Goal: Task Accomplishment & Management: Complete application form

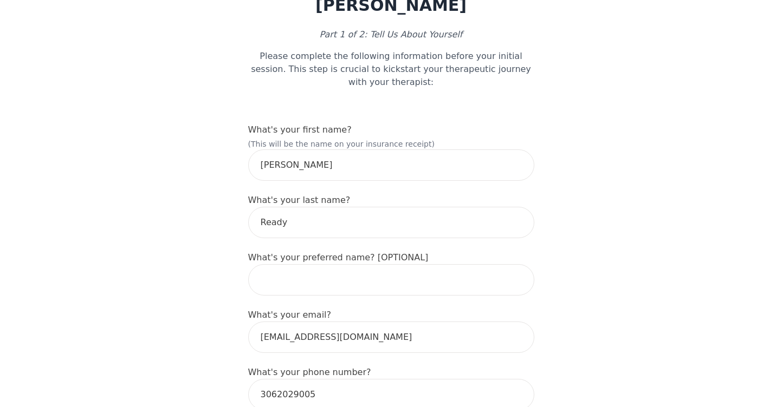
scroll to position [105, 0]
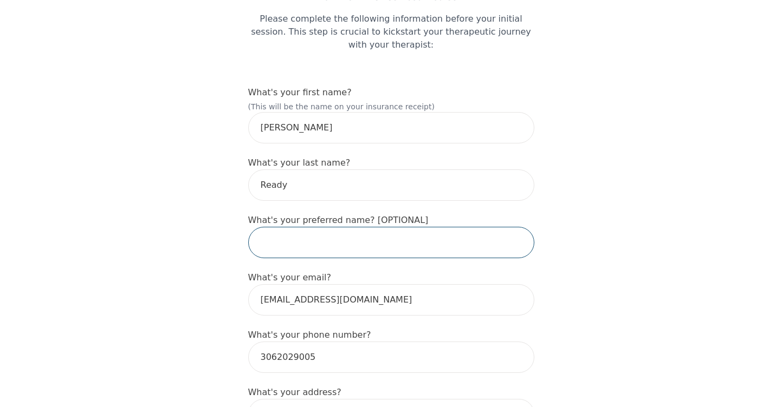
click at [311, 243] on input "text" at bounding box center [391, 242] width 286 height 31
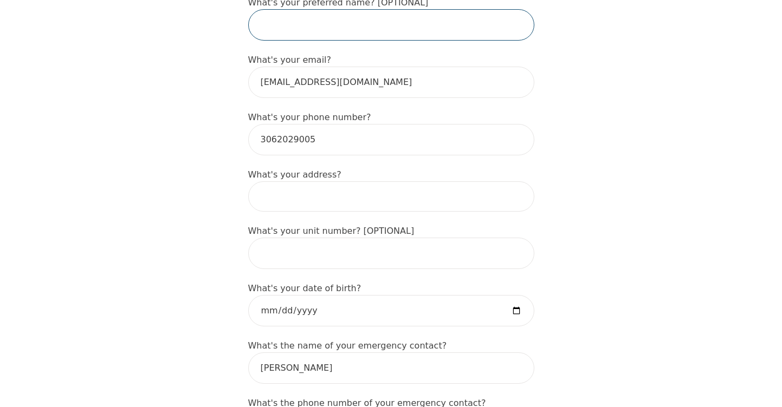
scroll to position [341, 0]
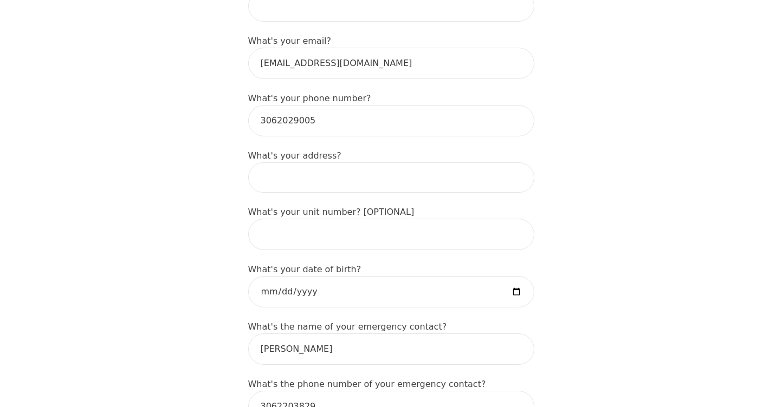
click at [294, 187] on input at bounding box center [391, 178] width 286 height 30
type input "[STREET_ADDRESS]"
type input "[PERSON_NAME]"
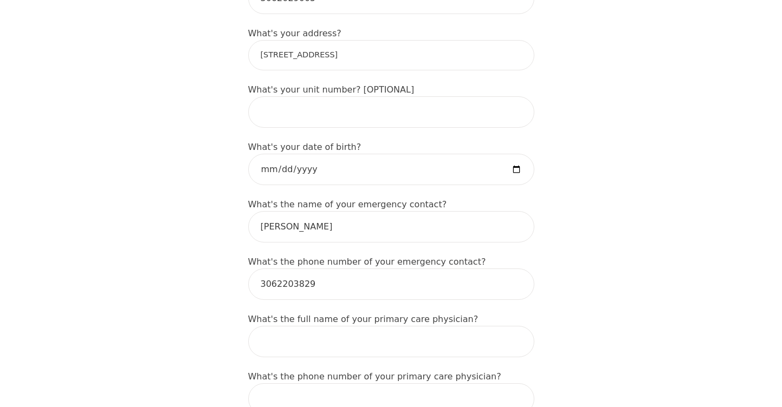
scroll to position [465, 0]
click at [317, 171] on input "date" at bounding box center [391, 168] width 286 height 31
click at [520, 172] on input "date" at bounding box center [391, 168] width 286 height 31
type input "[DATE]"
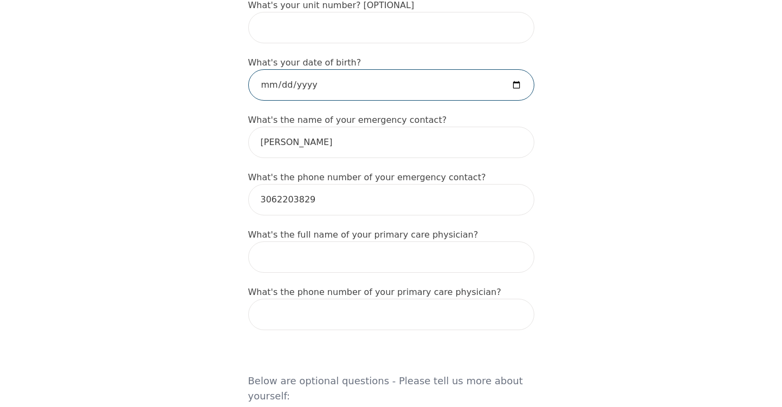
scroll to position [584, 0]
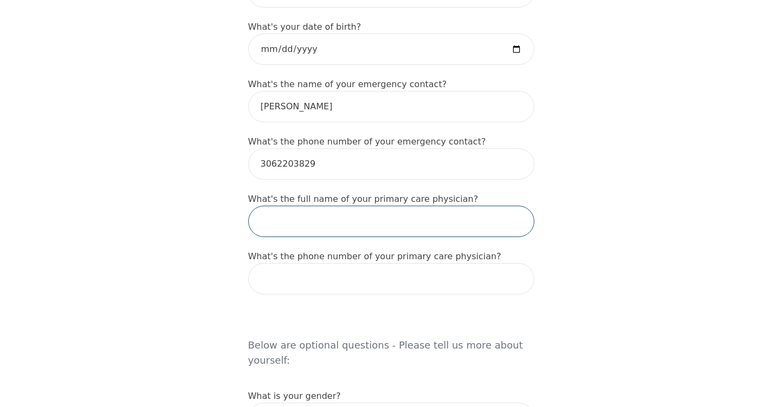
click at [288, 221] on input "text" at bounding box center [391, 221] width 286 height 31
paste input "[PERSON_NAME]"
type input "[PERSON_NAME]"
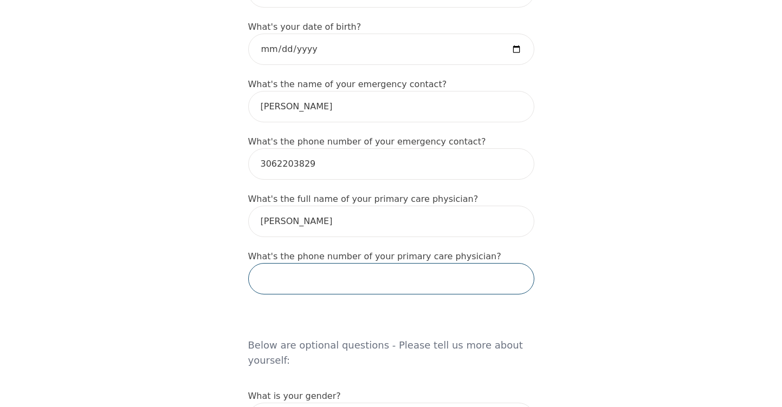
click at [287, 275] on input "tel" at bounding box center [391, 278] width 286 height 31
paste input "403) 284-2261"
click at [257, 281] on input "403) 284-2261" at bounding box center [391, 278] width 286 height 31
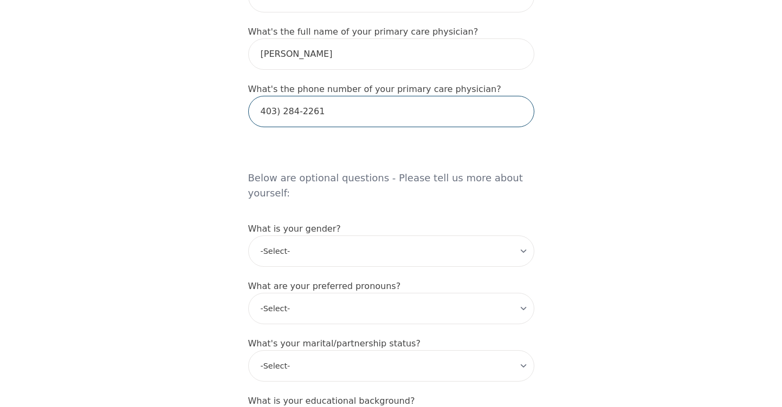
scroll to position [763, 0]
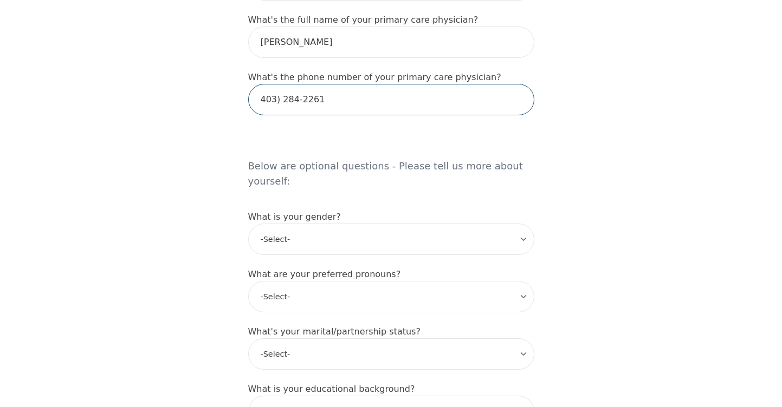
type input "403) 284-2261"
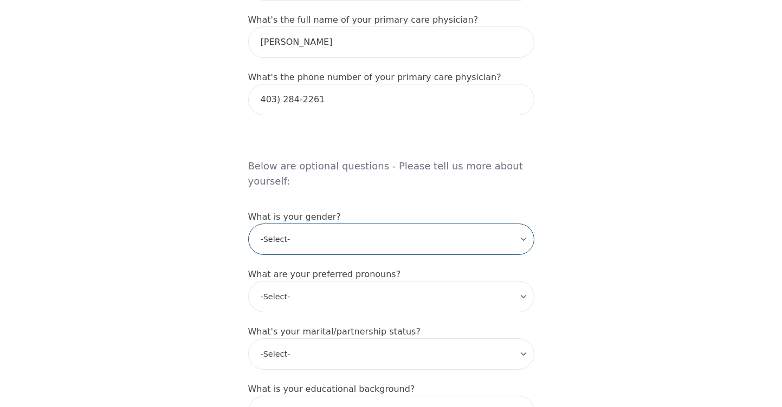
click at [315, 224] on select "-Select- [DEMOGRAPHIC_DATA] [DEMOGRAPHIC_DATA] [DEMOGRAPHIC_DATA] [DEMOGRAPHIC_…" at bounding box center [391, 239] width 286 height 31
select select "[DEMOGRAPHIC_DATA]"
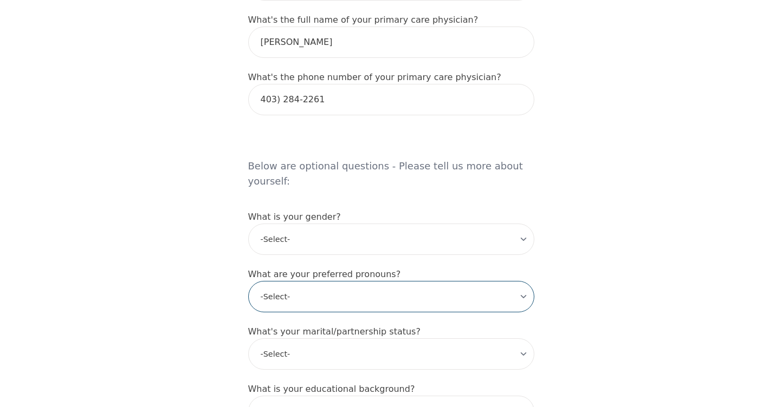
click at [302, 288] on select "-Select- he/him she/her they/them ze/zir xe/xem ey/em ve/ver tey/ter e/e per/pe…" at bounding box center [391, 296] width 286 height 31
select select "she/her"
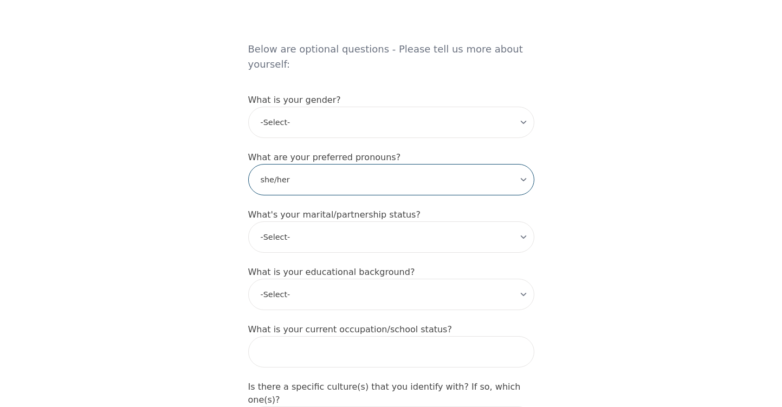
scroll to position [915, 0]
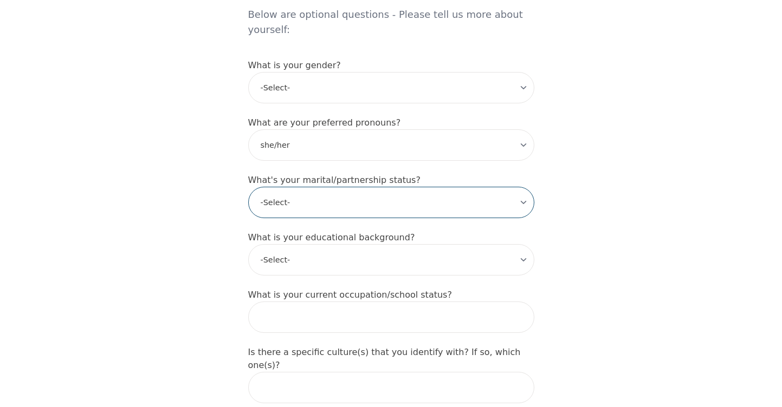
click at [299, 187] on select "-Select- Single Partnered Married Common Law Widowed Separated Divorced" at bounding box center [391, 202] width 286 height 31
select select "Common Law"
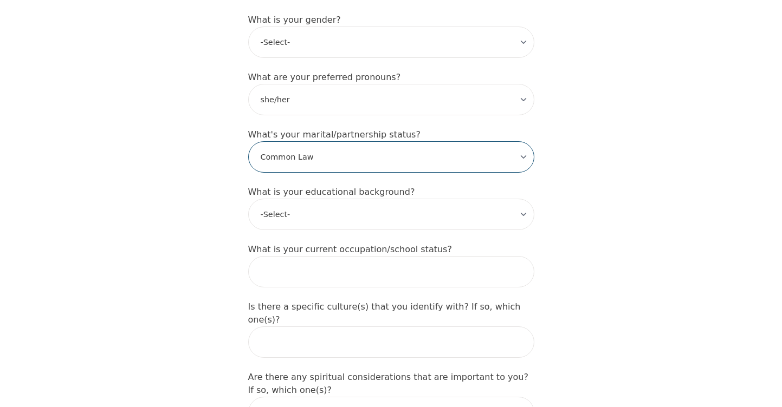
scroll to position [978, 0]
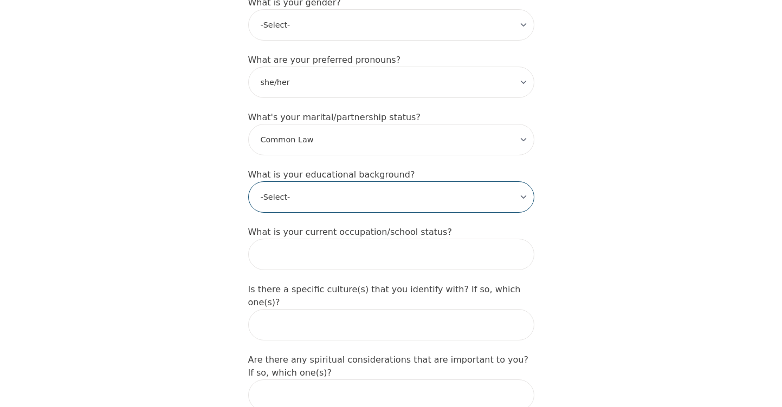
click at [325, 186] on select "-Select- Less than high school High school Associate degree Bachelor degree Mas…" at bounding box center [391, 196] width 286 height 31
select select "Bachelor degree"
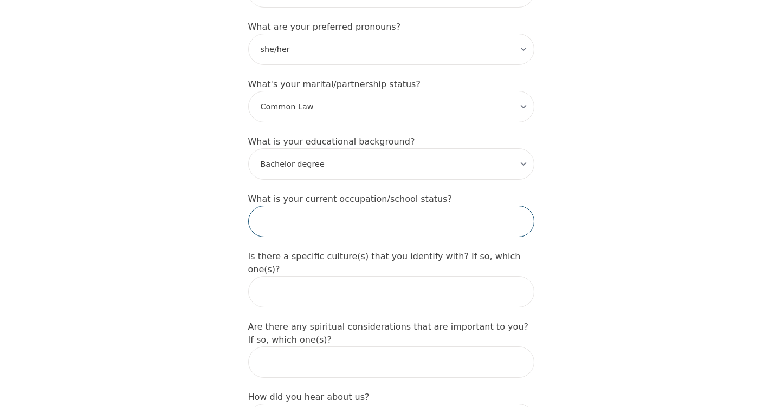
click at [311, 210] on input "text" at bounding box center [391, 221] width 286 height 31
type input "Employed Full Time"
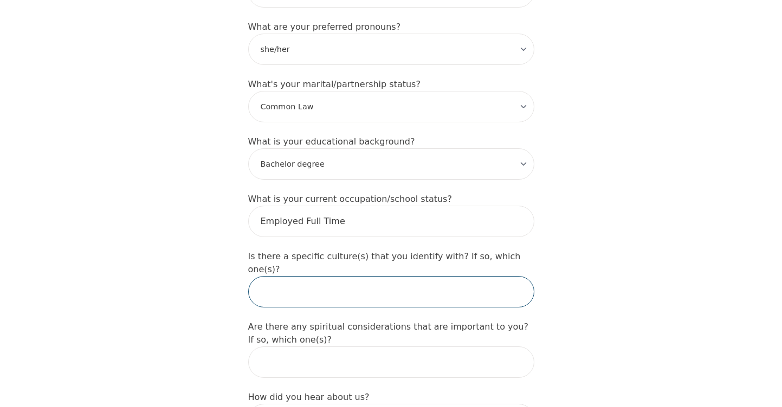
click at [293, 276] on input "text" at bounding box center [391, 291] width 286 height 31
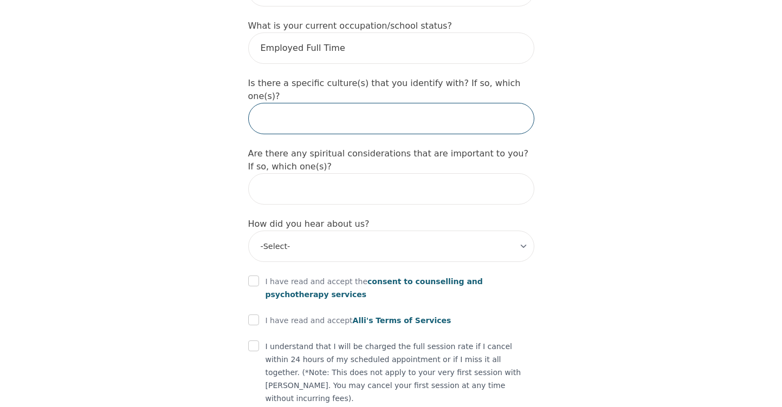
scroll to position [1189, 0]
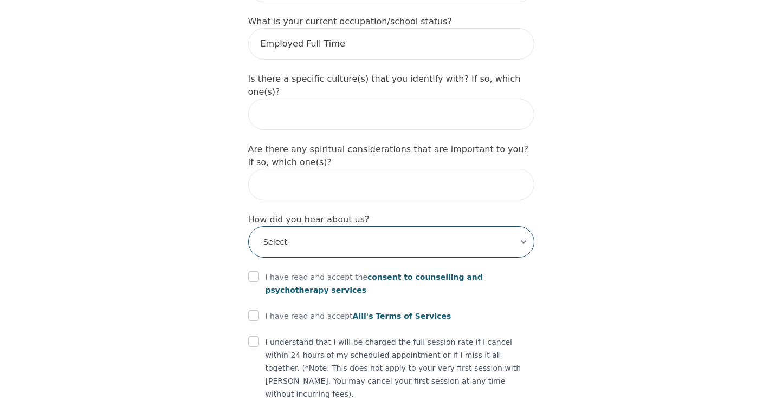
click at [298, 226] on select "-Select- Physician/Specialist Friend Facebook Instagram Google Search Google Ad…" at bounding box center [391, 241] width 286 height 31
click at [303, 226] on select "-Select- Physician/Specialist Friend Facebook Instagram Google Search Google Ad…" at bounding box center [391, 241] width 286 height 31
select select "Other"
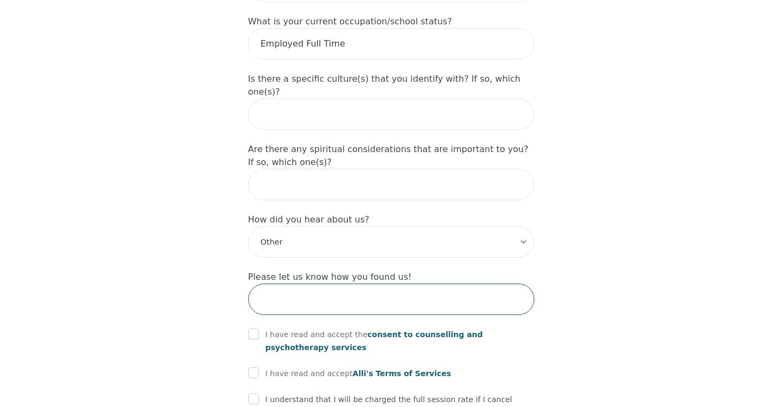
click at [280, 284] on input "text" at bounding box center [391, 299] width 286 height 31
type input "Reddit"
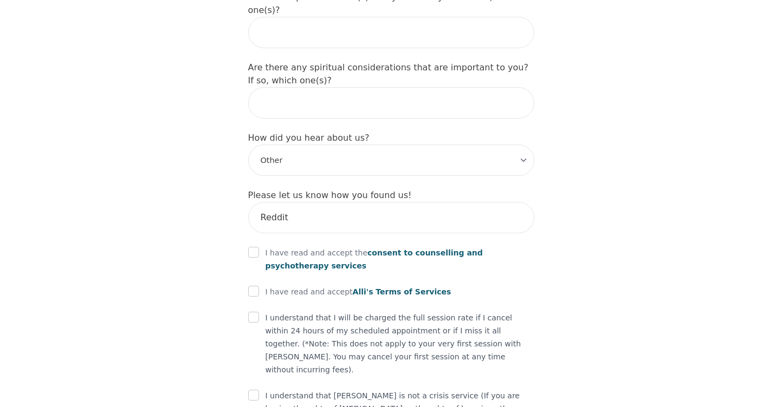
scroll to position [1312, 0]
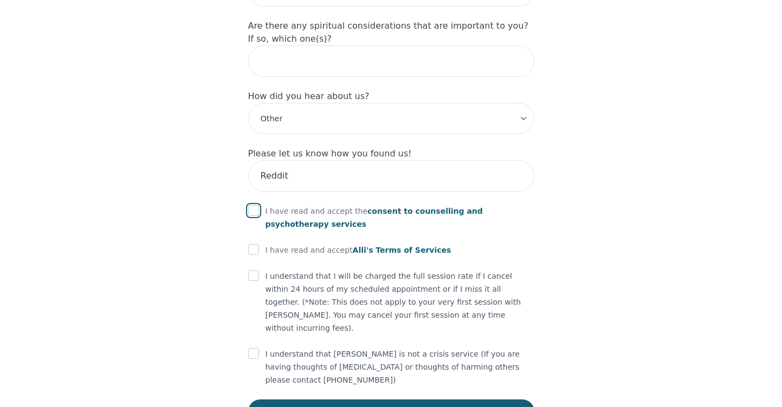
click at [249, 205] on input "checkbox" at bounding box center [253, 210] width 11 height 11
checkbox input "true"
click at [252, 244] on input "checkbox" at bounding box center [253, 249] width 11 height 11
checkbox input "true"
click at [252, 270] on input "checkbox" at bounding box center [253, 275] width 11 height 11
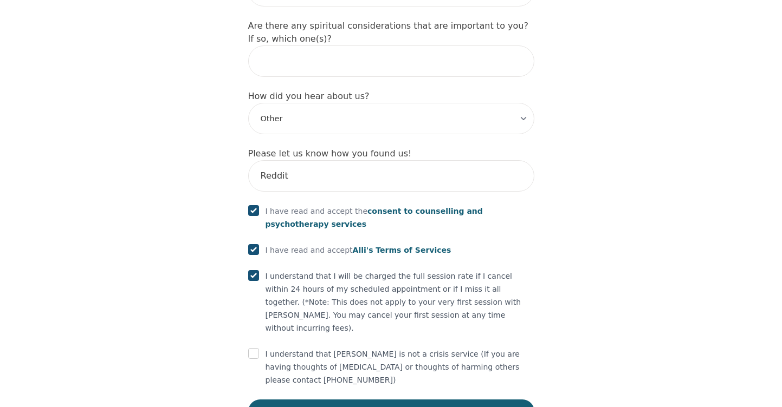
checkbox input "true"
click at [250, 348] on input "checkbox" at bounding box center [253, 353] width 11 height 11
checkbox input "true"
click at [288, 400] on button "Save and Continue" at bounding box center [391, 412] width 286 height 24
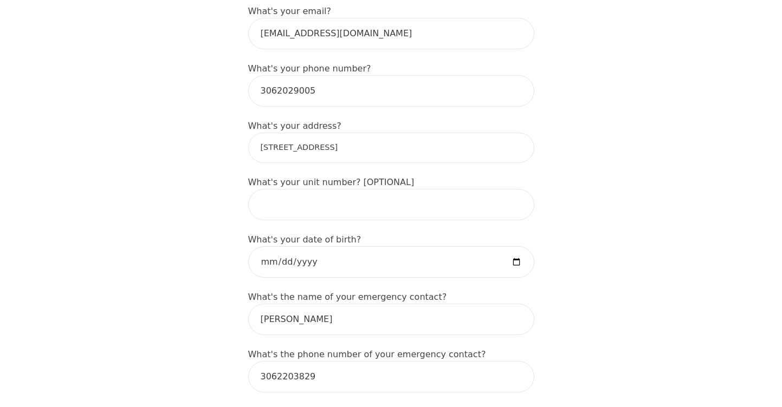
scroll to position [343, 0]
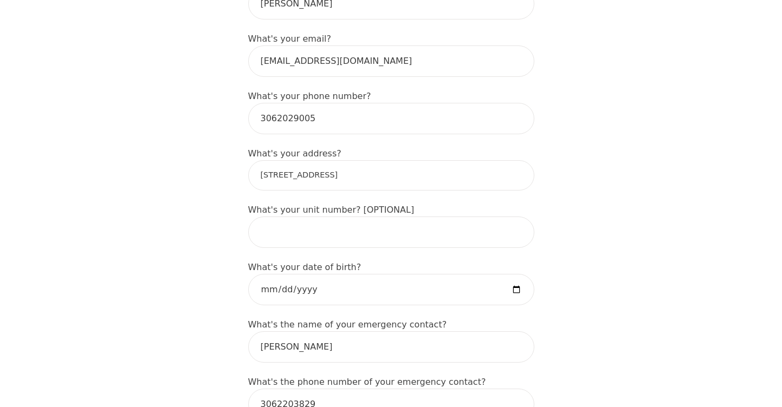
click at [338, 173] on input "[STREET_ADDRESS]" at bounding box center [391, 175] width 286 height 30
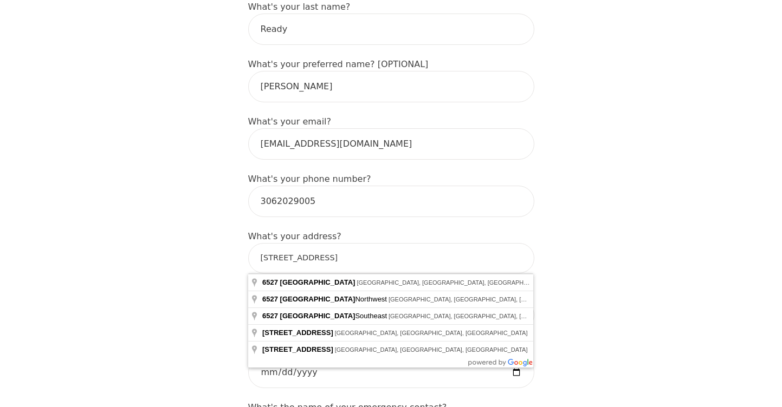
scroll to position [270, 0]
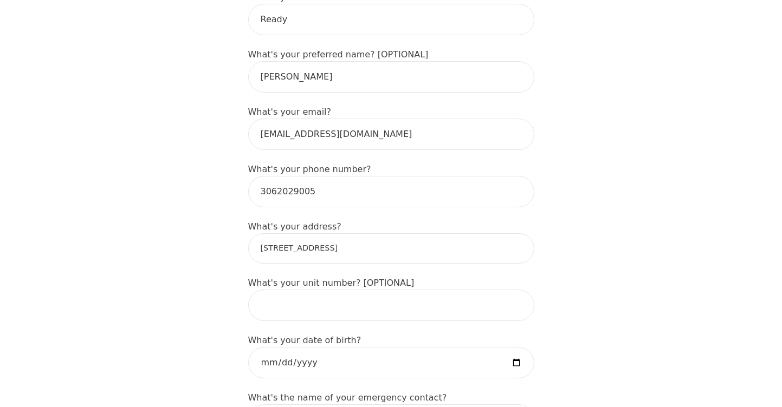
type input "[STREET_ADDRESS]"
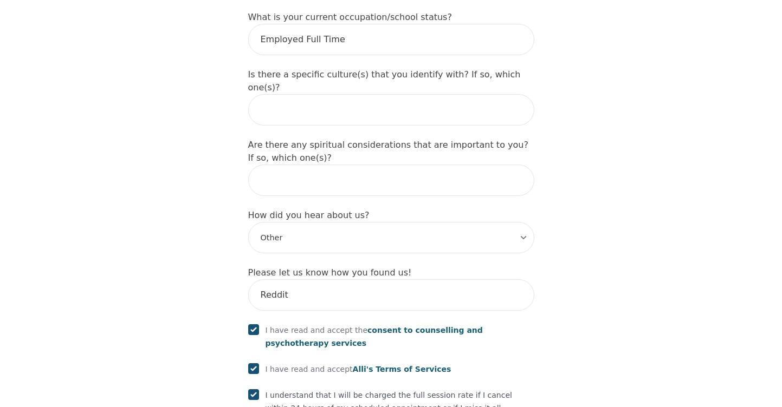
scroll to position [1358, 0]
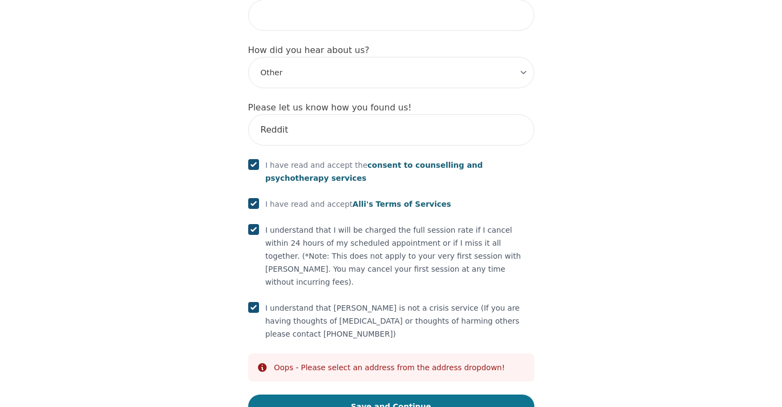
click at [287, 395] on button "Save and Continue" at bounding box center [391, 407] width 286 height 24
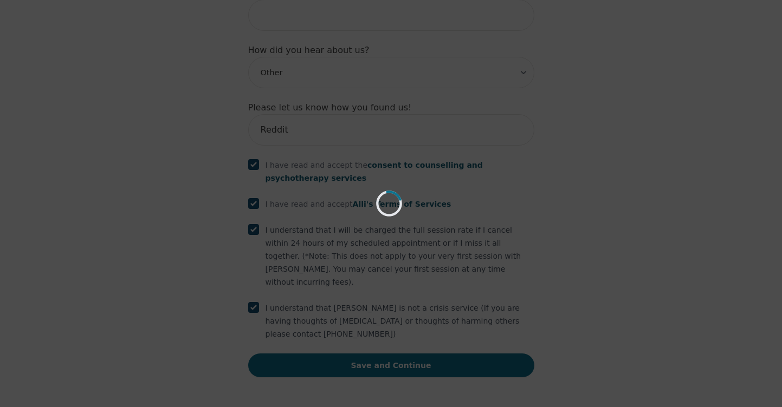
scroll to position [1317, 0]
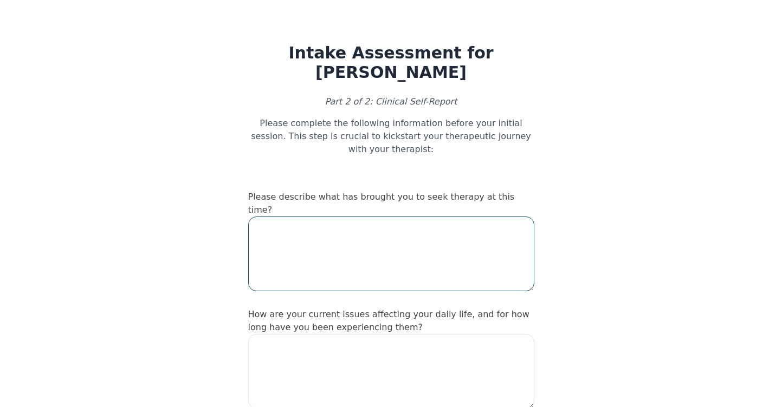
click at [313, 238] on textarea at bounding box center [391, 254] width 286 height 75
type textarea "I have liter"
drag, startPoint x: 301, startPoint y: 220, endPoint x: 249, endPoint y: 217, distance: 52.7
click at [249, 217] on textarea "I have liter" at bounding box center [391, 254] width 286 height 75
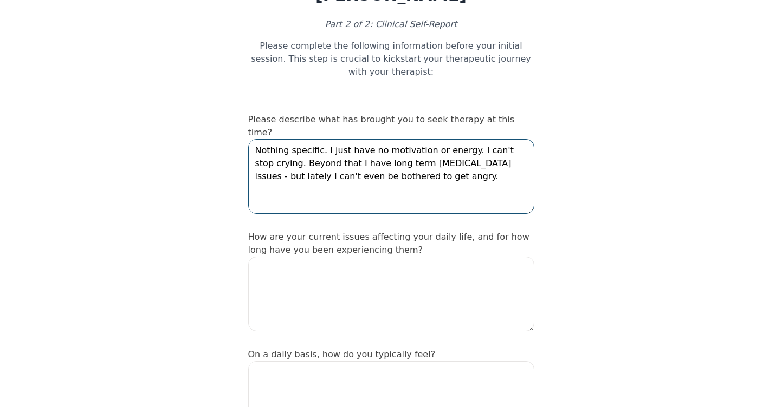
scroll to position [92, 0]
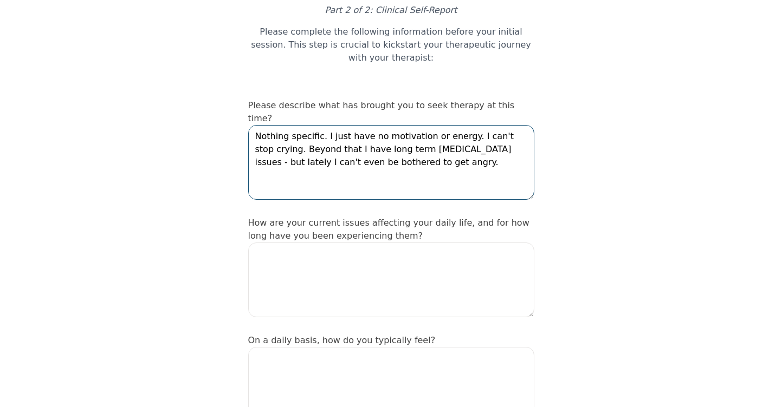
type textarea "Nothing specific. I just have no motivation or energy. I can't stop crying. Bey…"
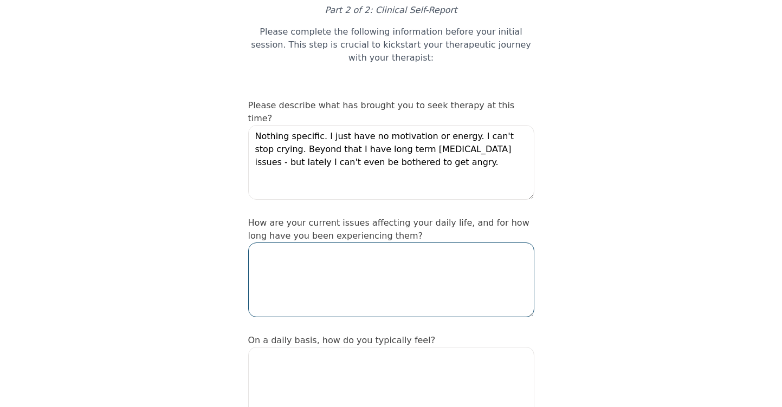
click at [274, 265] on textarea at bounding box center [391, 280] width 286 height 75
click at [265, 243] on textarea "AS of right now" at bounding box center [391, 280] width 286 height 75
click at [341, 243] on textarea "As of right now" at bounding box center [391, 280] width 286 height 75
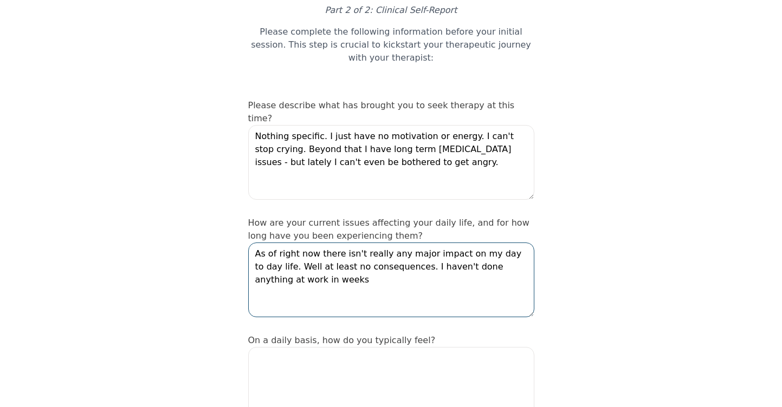
click at [333, 269] on textarea "As of right now there isn't really any major impact on my day to day life. Well…" at bounding box center [391, 280] width 286 height 75
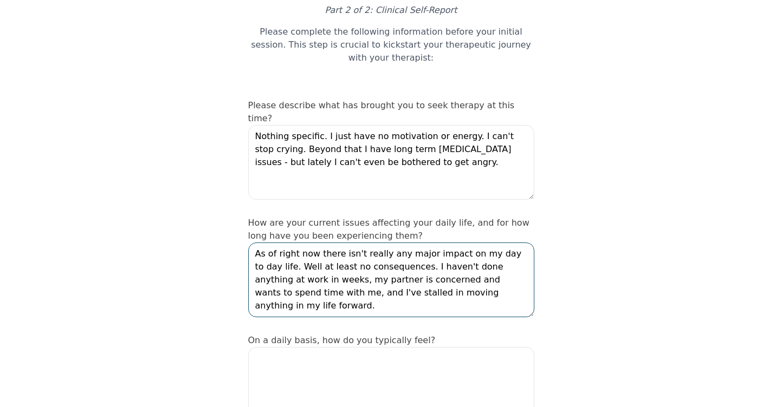
type textarea "As of right now there isn't really any major impact on my day to day life. Well…"
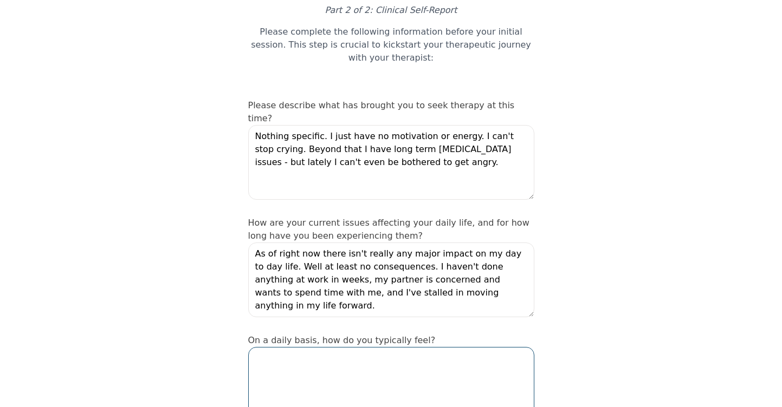
click at [299, 347] on textarea at bounding box center [391, 384] width 286 height 75
drag, startPoint x: 386, startPoint y: 347, endPoint x: 556, endPoint y: 359, distance: 170.5
type textarea "Guilty because I have a good life."
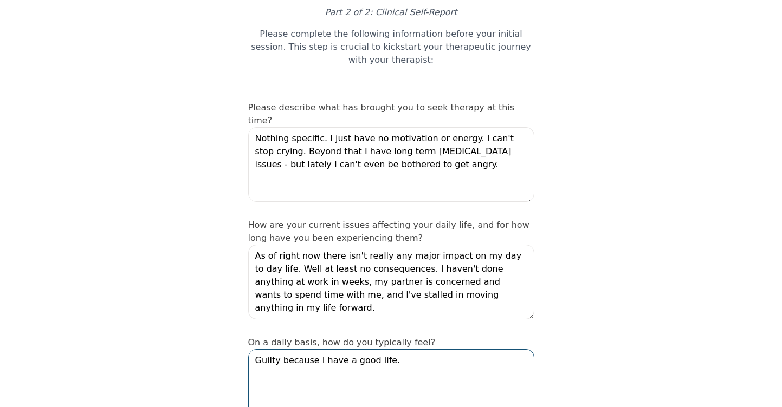
drag, startPoint x: 391, startPoint y: 352, endPoint x: 247, endPoint y: 323, distance: 147.5
click at [267, 349] on textarea "Latargic." at bounding box center [391, 386] width 286 height 75
click at [297, 349] on textarea "Lathargic." at bounding box center [391, 386] width 286 height 75
click at [301, 356] on textarea "Lethargic." at bounding box center [391, 386] width 286 height 75
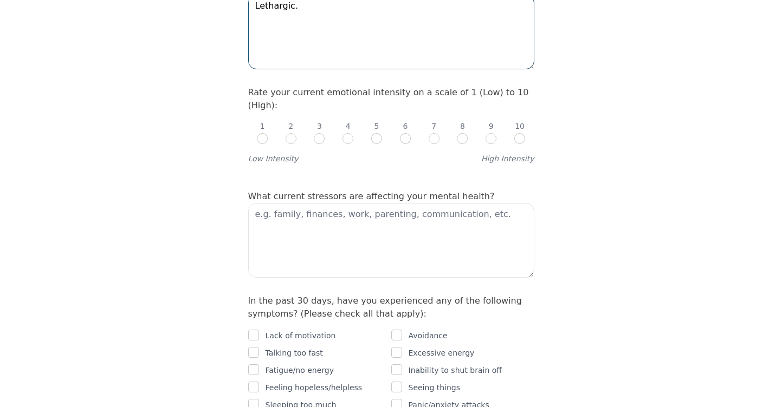
scroll to position [440, 0]
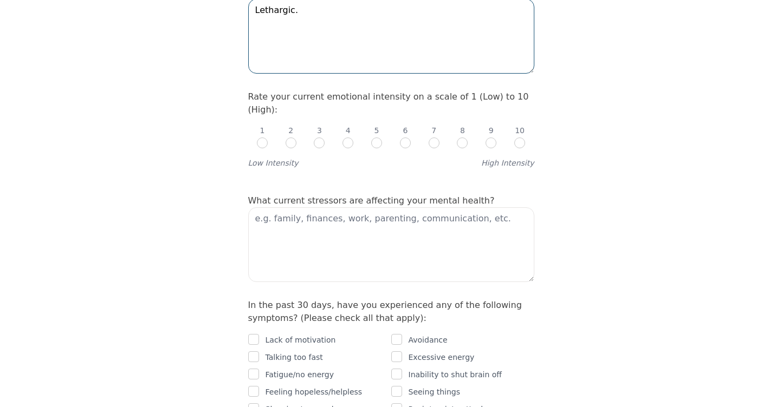
type textarea "Lethargic."
click at [429, 138] on input "radio" at bounding box center [434, 143] width 11 height 11
radio input "true"
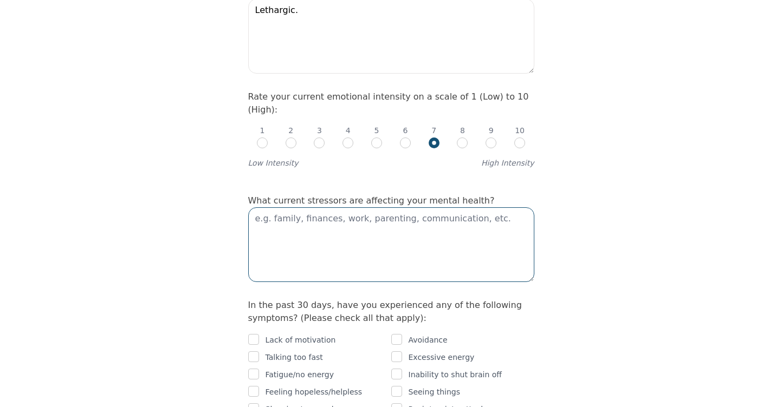
click at [363, 207] on textarea at bounding box center [391, 244] width 286 height 75
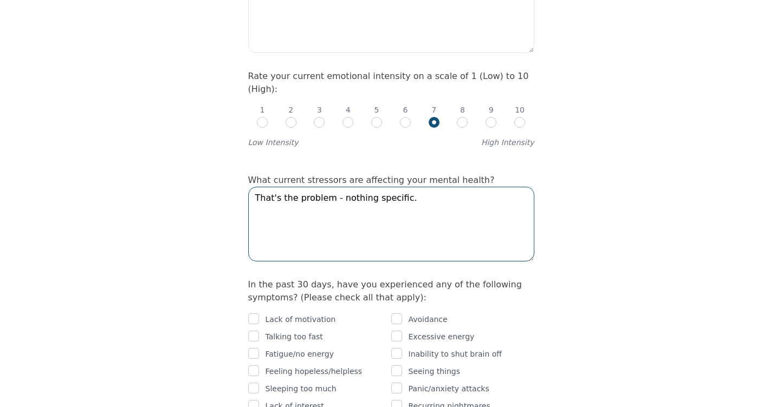
scroll to position [461, 0]
type textarea "That's the problem - nothing specific."
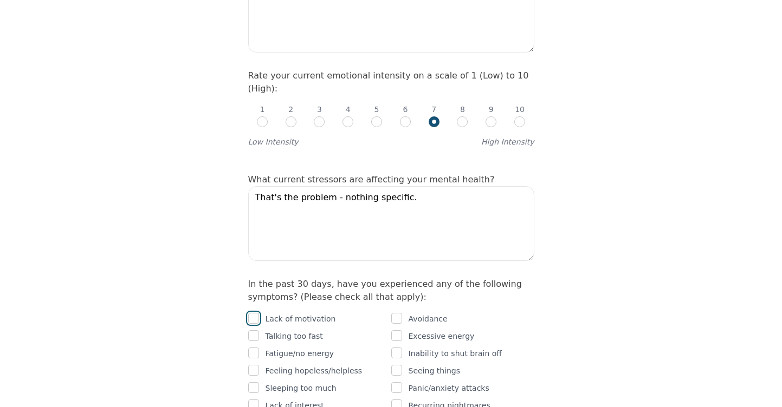
click at [254, 313] on input "checkbox" at bounding box center [253, 318] width 11 height 11
checkbox input "true"
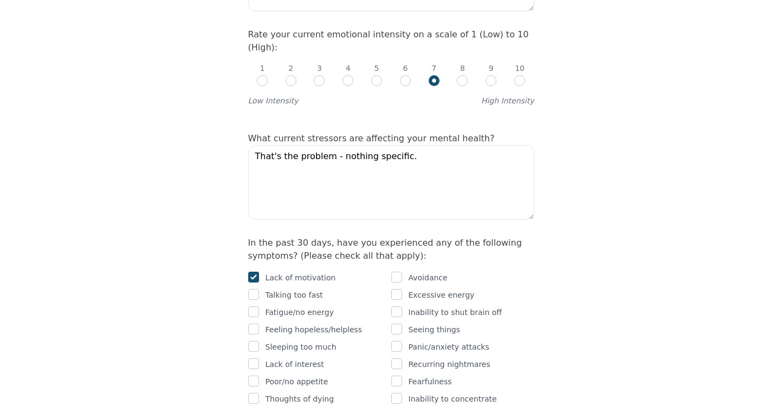
scroll to position [537, 0]
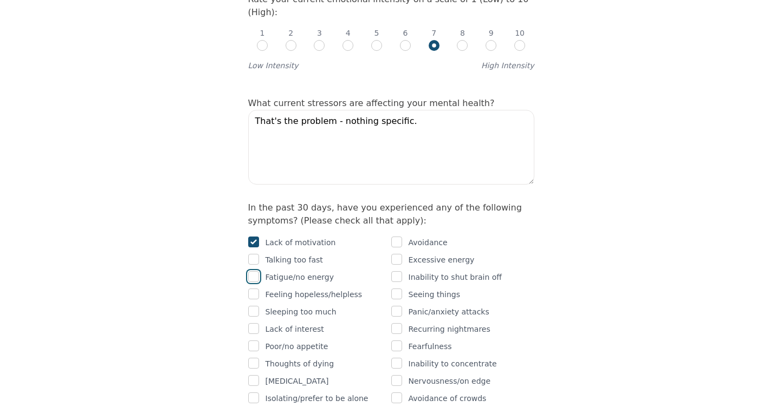
click at [255, 271] on input "checkbox" at bounding box center [253, 276] width 11 height 11
checkbox input "true"
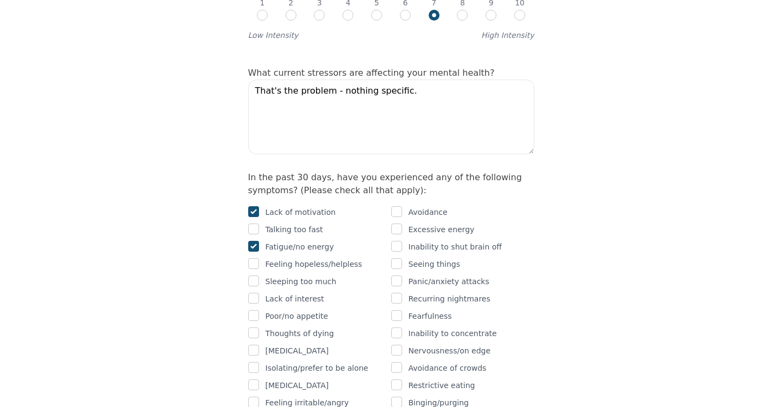
scroll to position [574, 0]
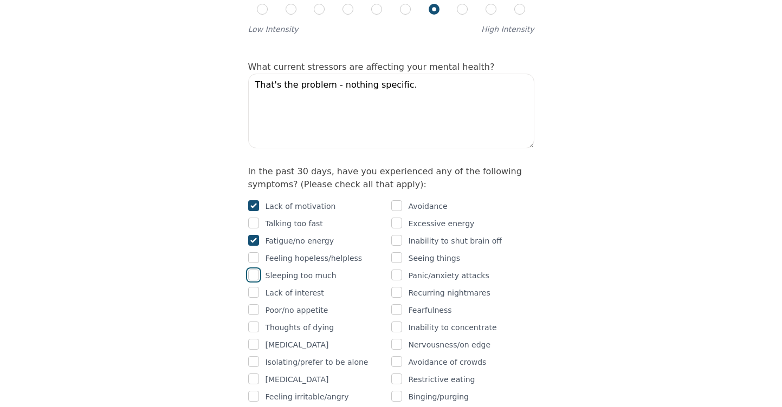
click at [254, 270] on input "checkbox" at bounding box center [253, 275] width 11 height 11
checkbox input "true"
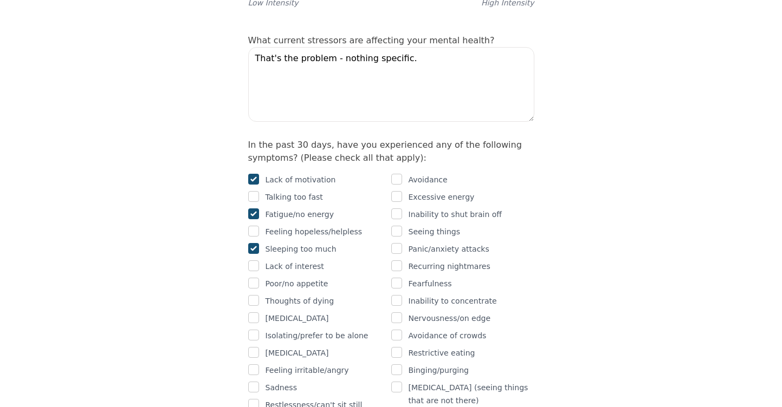
scroll to position [602, 0]
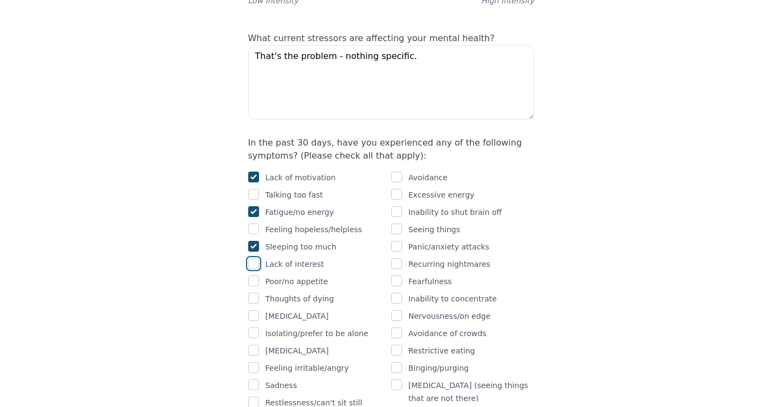
click at [252, 258] on input "checkbox" at bounding box center [253, 263] width 11 height 11
checkbox input "true"
click at [255, 276] on input "checkbox" at bounding box center [253, 281] width 11 height 11
checkbox input "true"
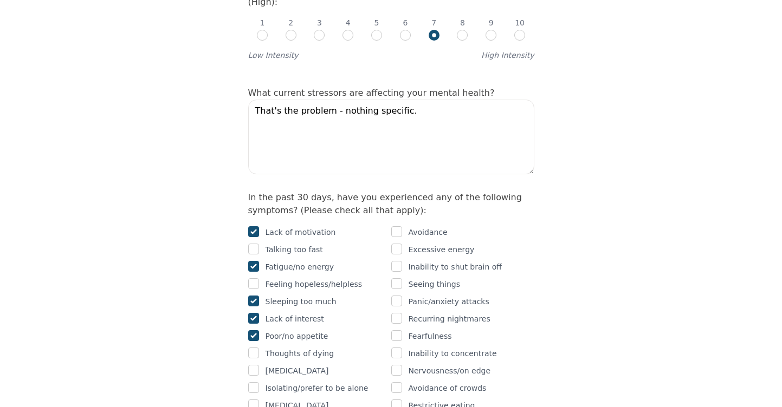
scroll to position [475, 0]
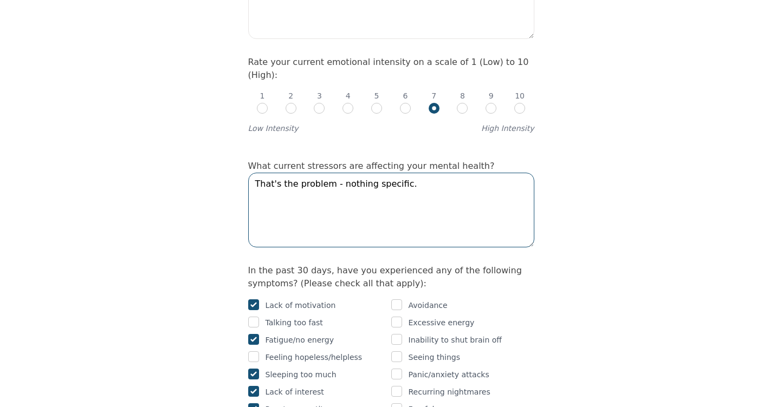
click at [416, 173] on textarea "That's the problem - nothing specific." at bounding box center [391, 210] width 286 height 75
click at [260, 173] on textarea "That's the problem - nothing specific. Anrelated to the" at bounding box center [391, 210] width 286 height 75
click at [336, 173] on textarea "That's the problem - nothing specific. Unrelated to the" at bounding box center [391, 210] width 286 height 75
drag, startPoint x: 356, startPoint y: 169, endPoint x: 249, endPoint y: 169, distance: 107.3
click at [249, 173] on textarea "That's the problem - nothing specific. Unrelated to the lack" at bounding box center [391, 210] width 286 height 75
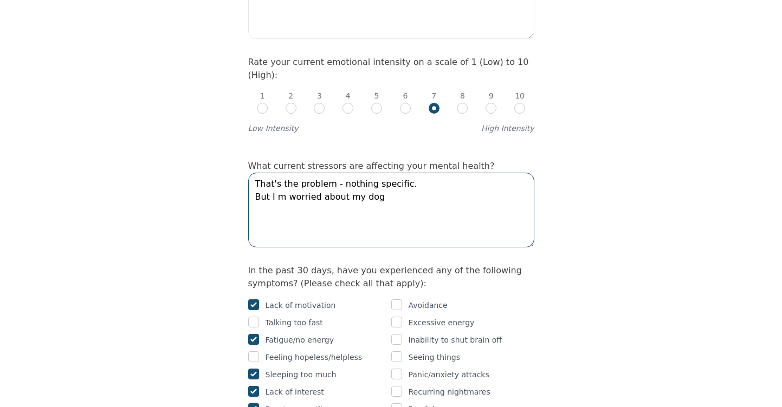
drag, startPoint x: 377, startPoint y: 172, endPoint x: 251, endPoint y: 165, distance: 125.9
click at [251, 173] on textarea "That's the problem - nothing specific. But I m worried about my dog" at bounding box center [391, 210] width 286 height 75
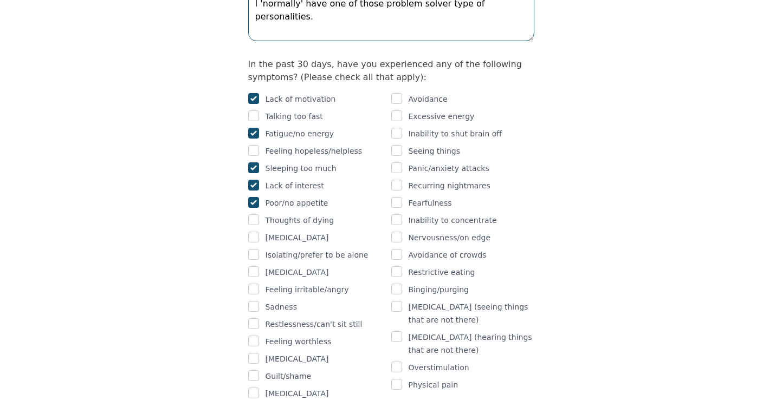
scroll to position [682, 0]
type textarea "That's the problem - nothing specific. I'm not just saying that. If there was s…"
click at [256, 248] on input "checkbox" at bounding box center [253, 253] width 11 height 11
checkbox input "true"
click at [256, 283] on input "checkbox" at bounding box center [253, 288] width 11 height 11
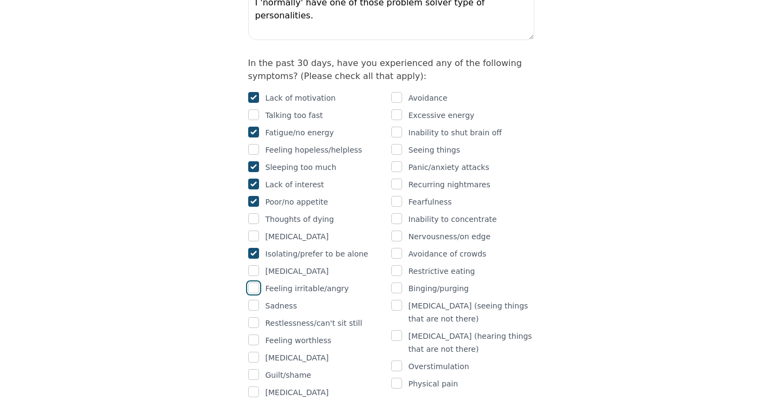
checkbox input "true"
click at [255, 300] on input "checkbox" at bounding box center [253, 305] width 11 height 11
checkbox input "true"
click at [397, 213] on input "checkbox" at bounding box center [396, 218] width 11 height 11
checkbox input "true"
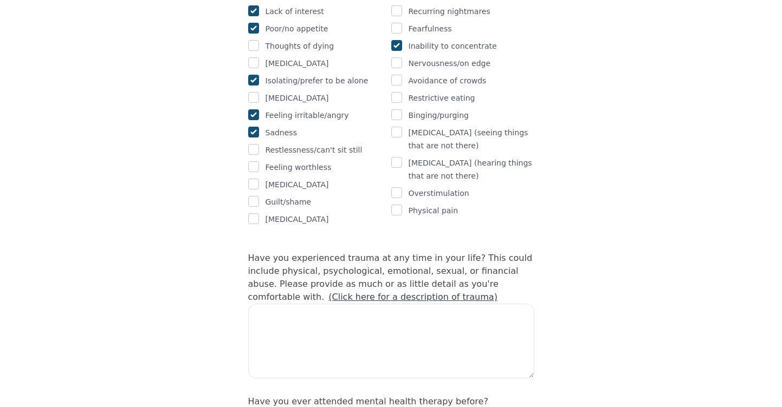
scroll to position [892, 0]
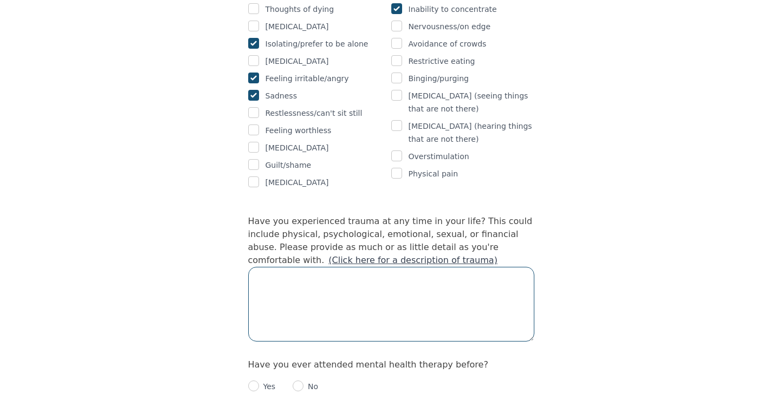
click at [389, 267] on textarea at bounding box center [391, 304] width 286 height 75
type textarea "Y"
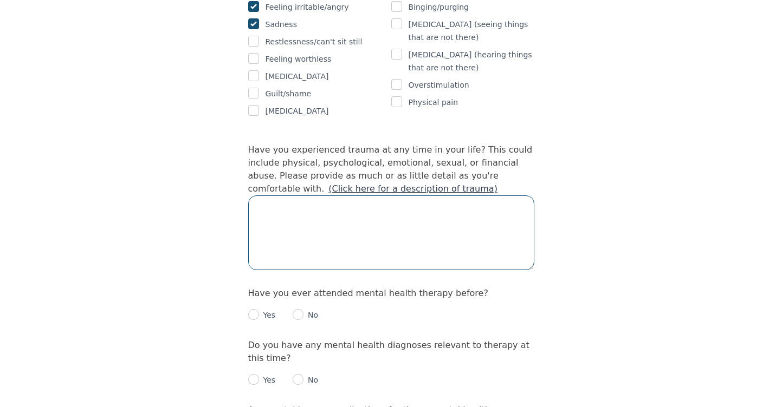
scroll to position [973, 0]
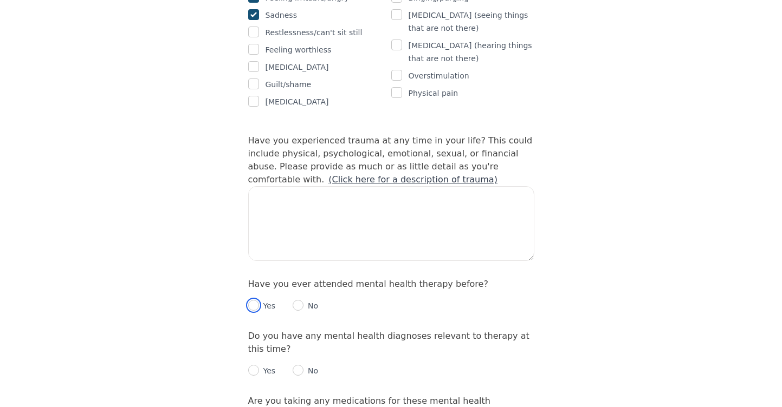
click at [258, 300] on input "radio" at bounding box center [253, 305] width 11 height 11
radio input "true"
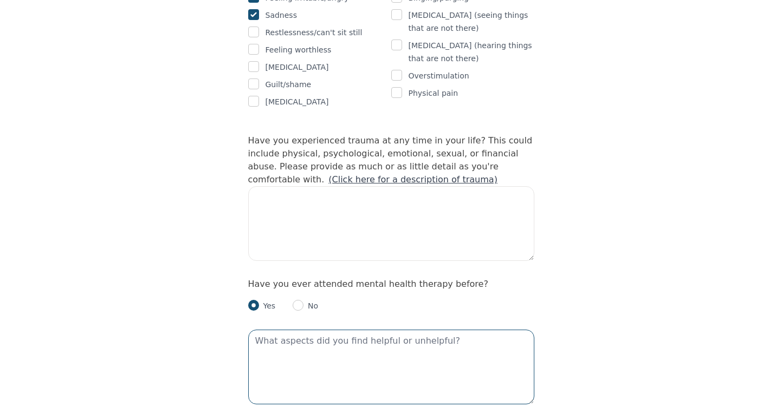
click at [296, 330] on textarea at bounding box center [391, 367] width 286 height 75
type textarea "I"
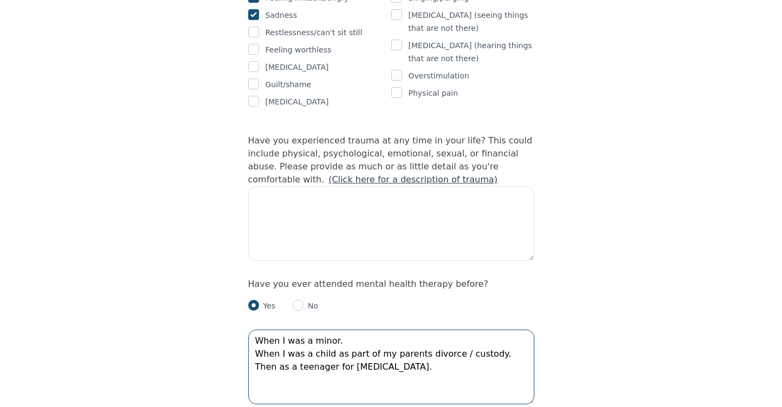
type textarea "When I was a minor. When I was a child as part of my parents divorce / custody.…"
drag, startPoint x: 388, startPoint y: 341, endPoint x: 238, endPoint y: 295, distance: 156.8
click at [238, 295] on div "Intake Assessment for [PERSON_NAME] Ready Part 2 of 2: Clinical Self-Report Ple…" at bounding box center [391, 126] width 312 height 2112
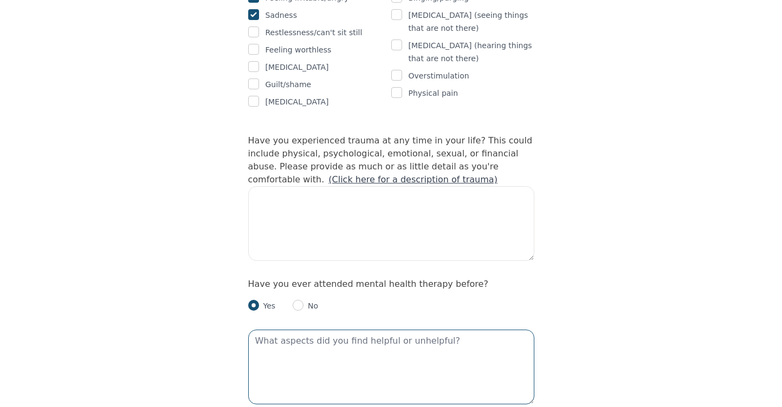
paste textarea "When I was a minor. When I was a child as part of my parents divorce / custody.…"
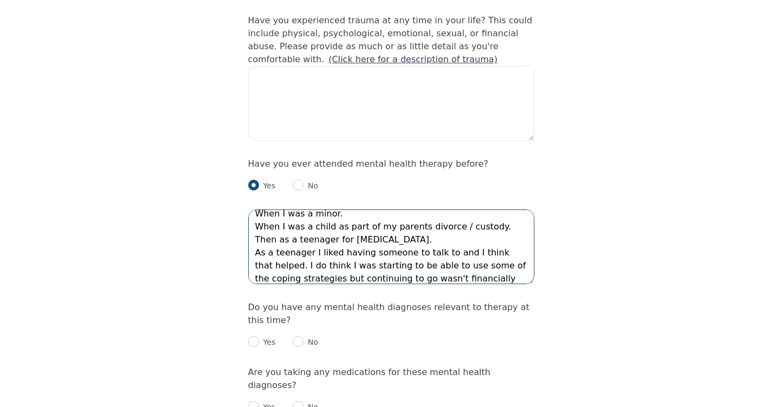
scroll to position [20, 0]
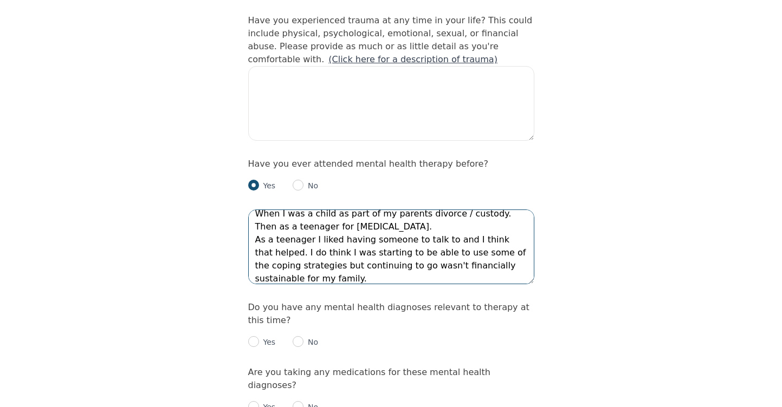
type textarea "When I was a minor. When I was a child as part of my parents divorce / custody.…"
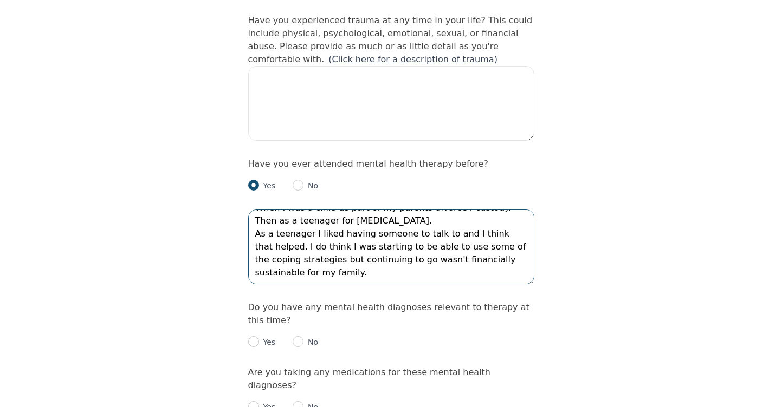
scroll to position [0, 0]
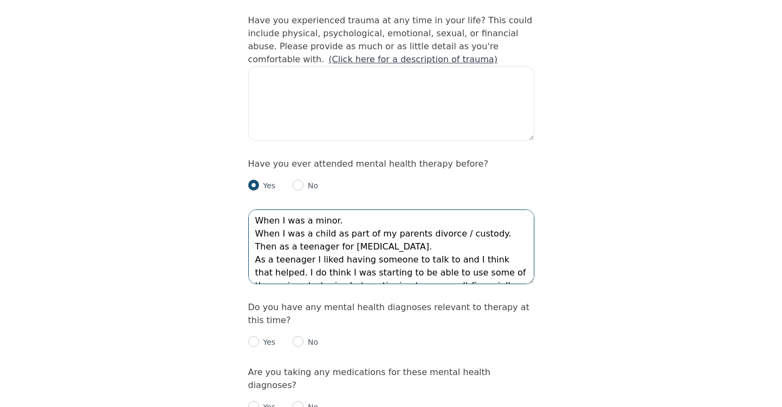
drag, startPoint x: 304, startPoint y: 246, endPoint x: 247, endPoint y: 177, distance: 90.4
click at [247, 177] on div "Intake Assessment for [PERSON_NAME] Ready Part 2 of 2: Clinical Self-Report Ple…" at bounding box center [391, 6] width 312 height 2112
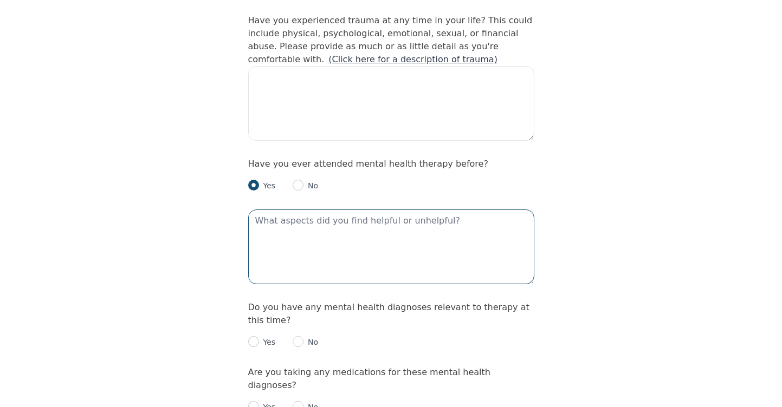
paste textarea "When I was a minor. When I was a child as part of my parents divorce / custody.…"
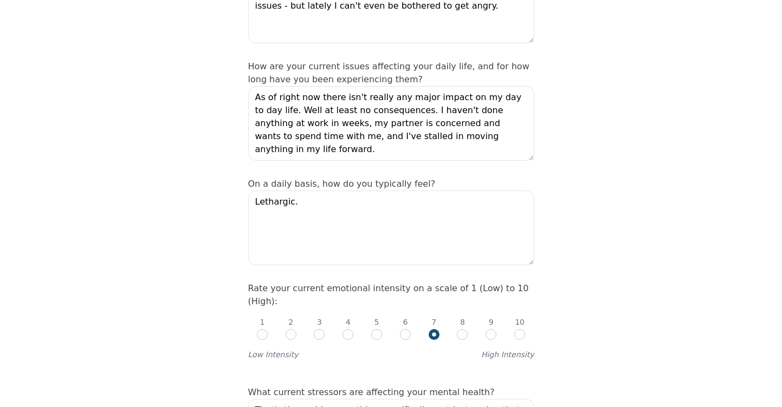
scroll to position [210, 0]
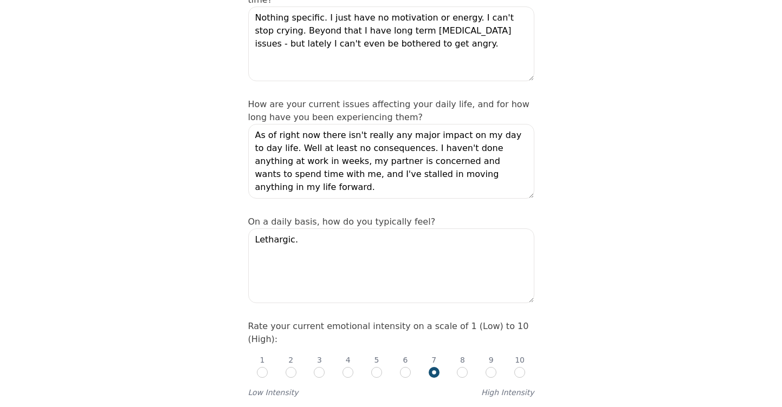
type textarea "When I was a minor. When I was a child as part of my parents divorce / custody.…"
click at [291, 238] on textarea "Lethargic." at bounding box center [391, 266] width 286 height 75
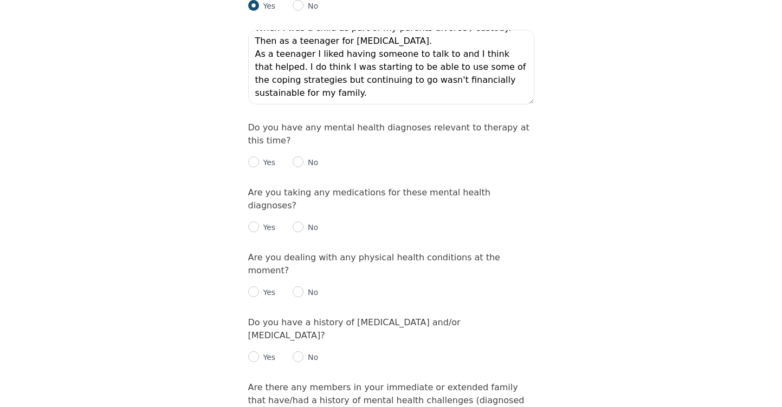
scroll to position [1294, 0]
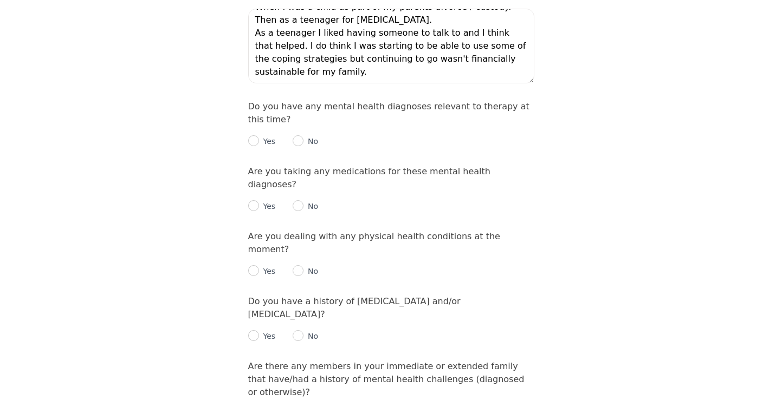
type textarea "Lethargic. Guilt for being sad or angry because I have a good life, a good part…"
click at [297, 135] on input "radio" at bounding box center [298, 140] width 11 height 11
radio input "true"
click at [297, 200] on input "radio" at bounding box center [298, 205] width 11 height 11
radio input "true"
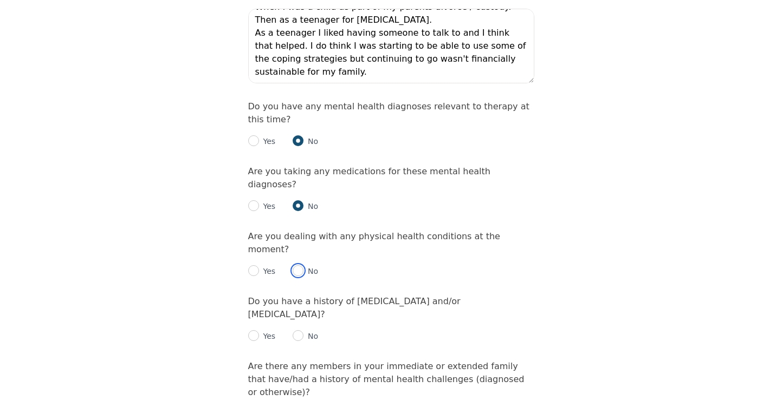
click at [298, 265] on input "radio" at bounding box center [298, 270] width 11 height 11
radio input "true"
click at [301, 330] on input "radio" at bounding box center [298, 335] width 11 height 11
radio input "true"
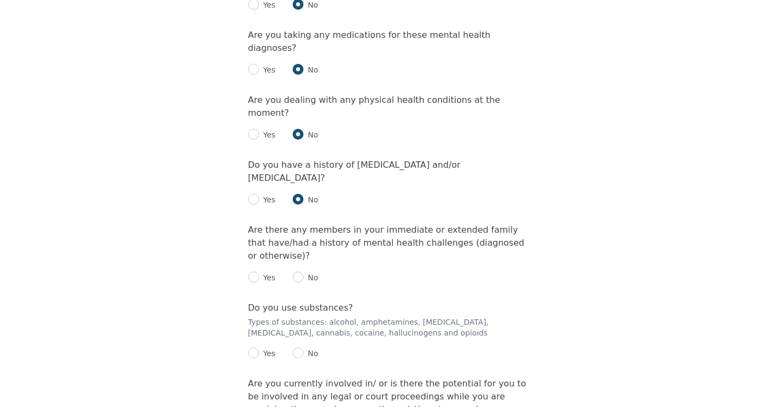
scroll to position [1434, 0]
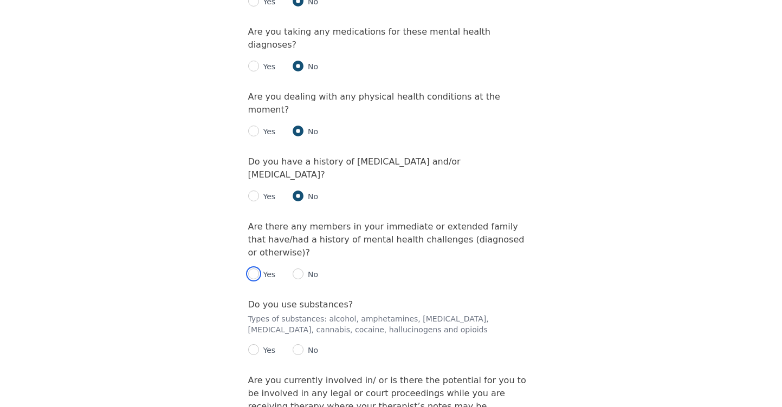
click at [249, 269] on input "radio" at bounding box center [253, 274] width 11 height 11
radio input "true"
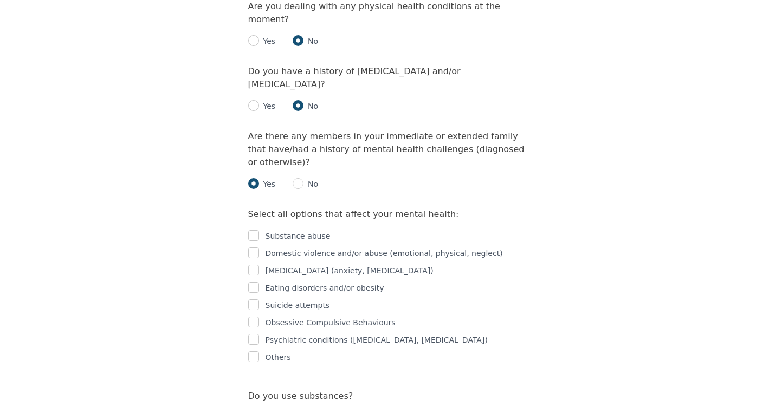
scroll to position [1558, 0]
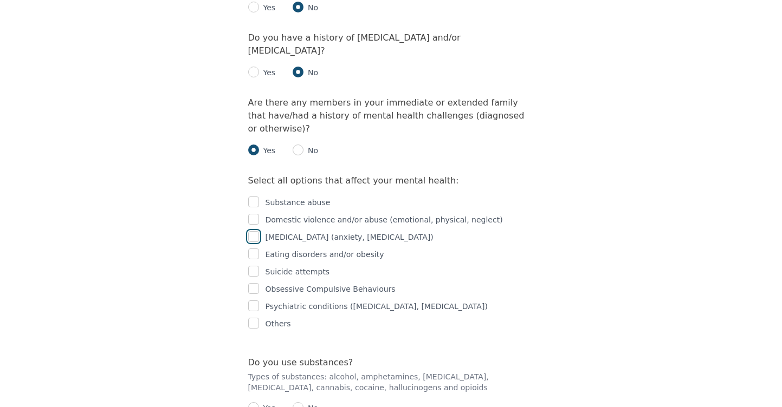
click at [255, 231] on input "checkbox" at bounding box center [253, 236] width 11 height 11
checkbox input "true"
click at [255, 197] on input "checkbox" at bounding box center [253, 202] width 11 height 11
checkbox input "true"
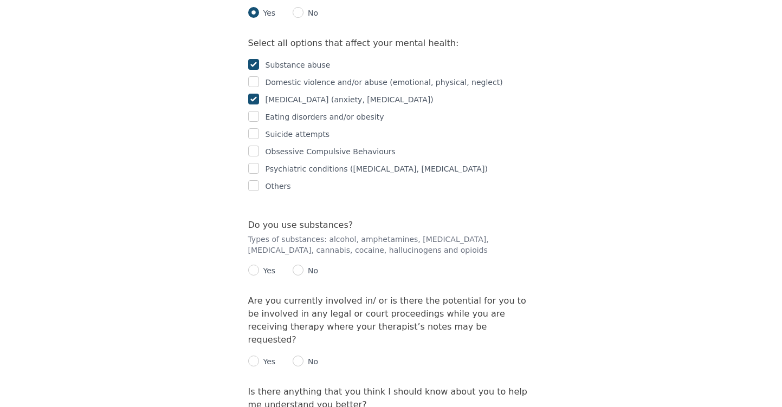
scroll to position [1697, 0]
click at [254, 263] on input "radio" at bounding box center [253, 268] width 11 height 11
radio input "true"
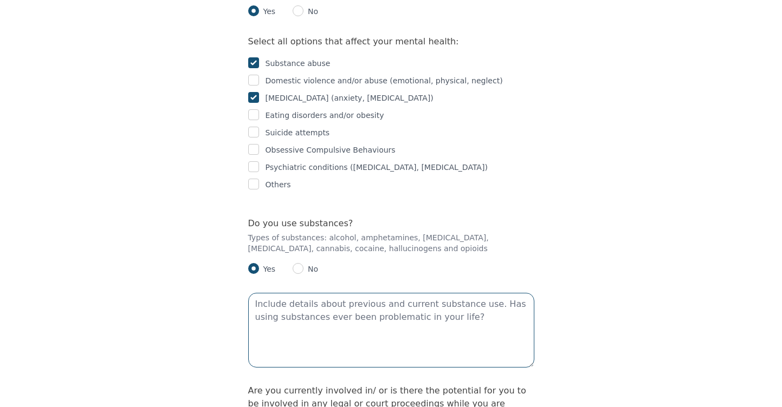
click at [273, 293] on textarea at bounding box center [391, 330] width 286 height 75
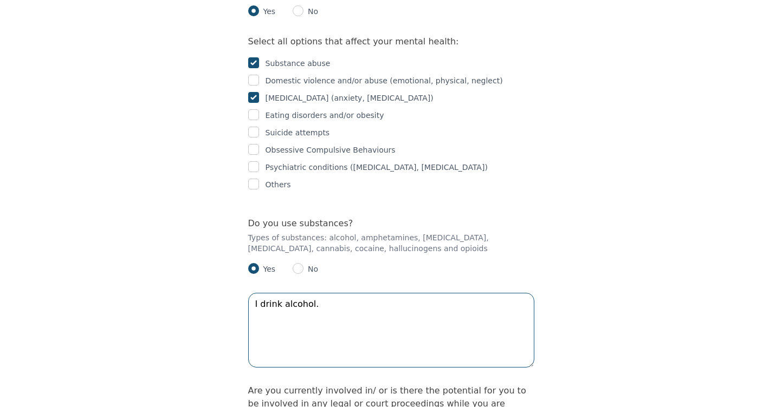
click at [333, 293] on textarea "I drink alcohol." at bounding box center [391, 330] width 286 height 75
click at [399, 293] on textarea "I drink alcohol and occasionally use" at bounding box center [391, 330] width 286 height 75
type textarea "I drink alcohol and occasionally use cannabis."
click at [358, 293] on textarea "I drink alcohol and occasionally use cannabis." at bounding box center [391, 330] width 286 height 75
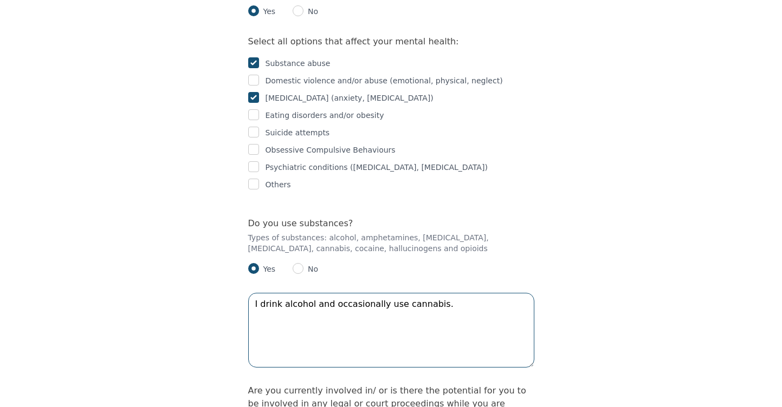
click at [358, 293] on textarea "I drink alcohol and occasionally use cannabis." at bounding box center [391, 330] width 286 height 75
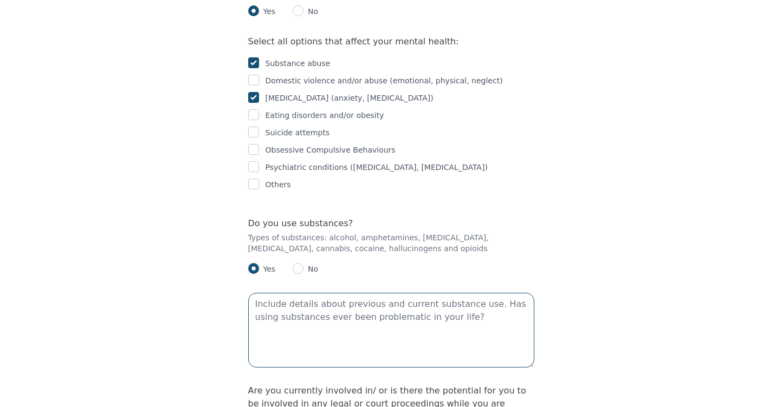
paste textarea "I drink alcohol and occasionally use cannabis."
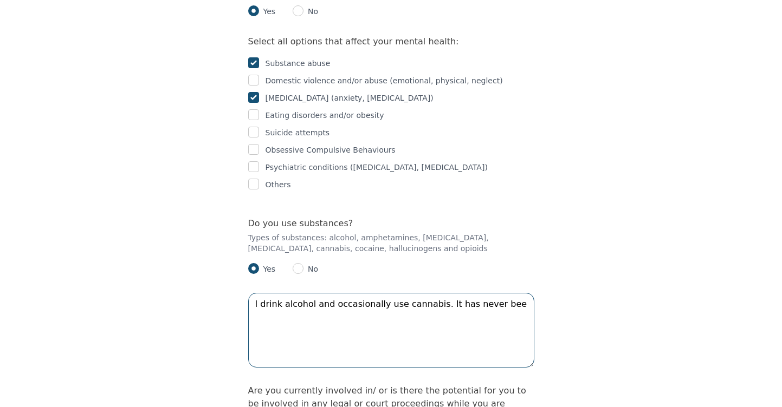
drag, startPoint x: 509, startPoint y: 236, endPoint x: 437, endPoint y: 230, distance: 72.3
click at [437, 293] on textarea "I drink alcohol and occasionally use cannabis. It has never bee" at bounding box center [391, 330] width 286 height 75
click at [502, 293] on textarea "I drink alcohol and occasionally use cannabis. It has never bee" at bounding box center [391, 330] width 286 height 75
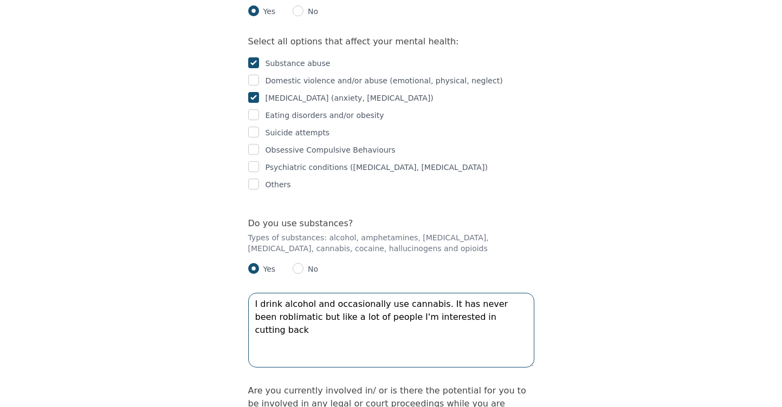
click at [283, 293] on textarea "I drink alcohol and occasionally use cannabis. It has never been roblimatic but…" at bounding box center [391, 330] width 286 height 75
click at [313, 293] on textarea "I drink alcohol and occasionally use cannabis. It has never been problematic bu…" at bounding box center [391, 330] width 286 height 75
click at [316, 293] on textarea "I drink alcohol 2-3 times a week and occasionally use cannabis. It has never be…" at bounding box center [391, 330] width 286 height 75
click at [342, 293] on textarea "I drink alcohol 1-3 times a week and occasionally use cannabis. It has never be…" at bounding box center [391, 330] width 286 height 75
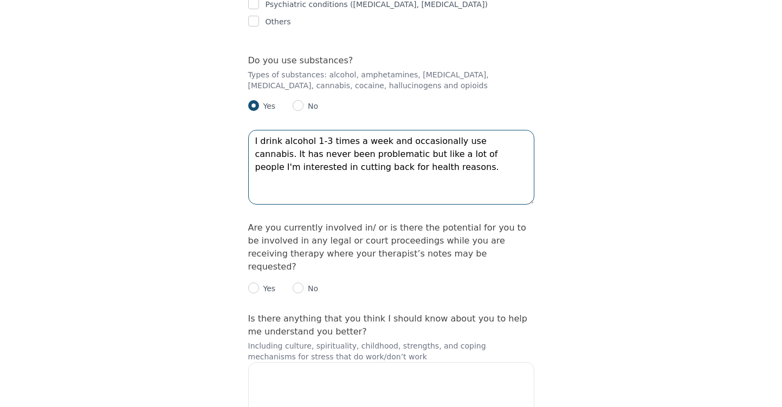
scroll to position [1865, 0]
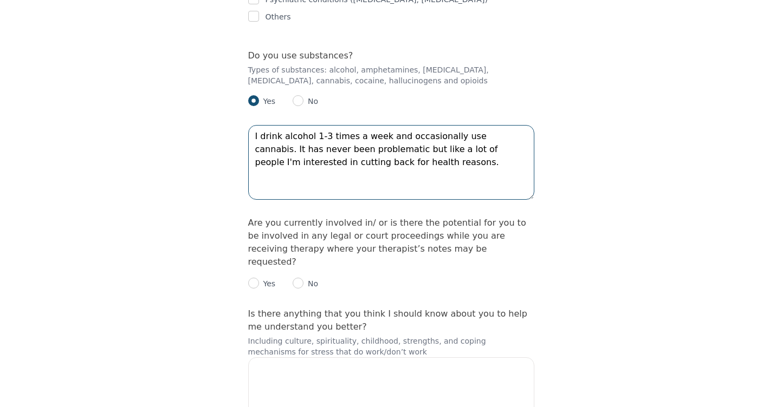
type textarea "I drink alcohol 1-3 times a week and occasionally use cannabis. It has never be…"
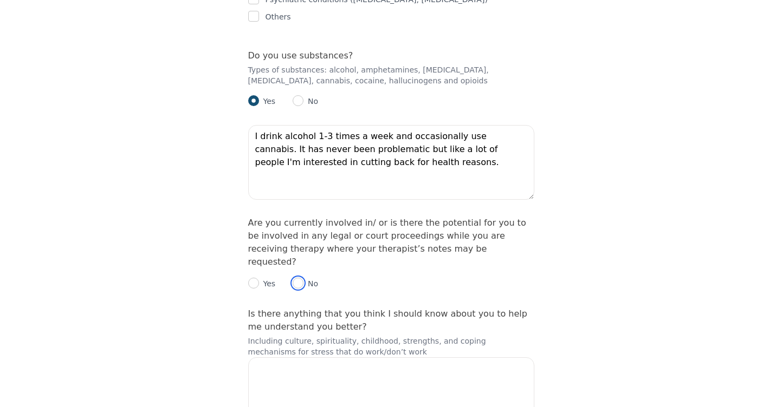
click at [296, 278] on input "radio" at bounding box center [298, 283] width 11 height 11
radio input "true"
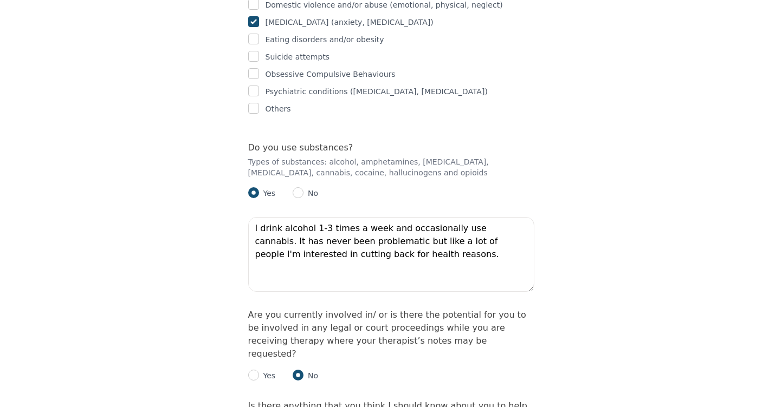
scroll to position [1768, 0]
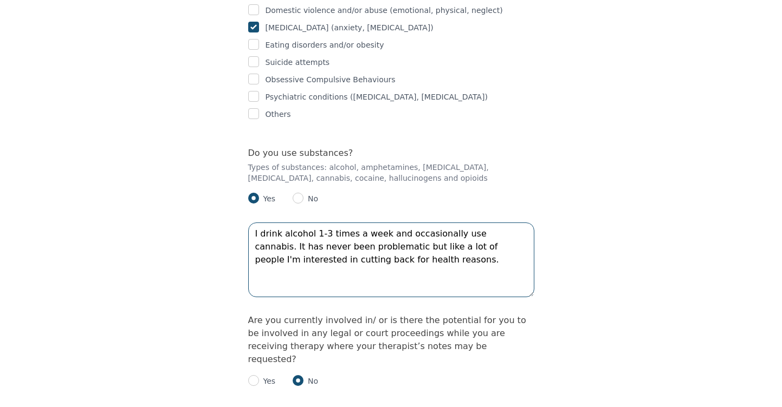
drag, startPoint x: 305, startPoint y: 191, endPoint x: 377, endPoint y: 195, distance: 71.6
click at [377, 223] on textarea "I drink alcohol 1-3 times a week and occasionally use cannabis. It has never be…" at bounding box center [391, 260] width 286 height 75
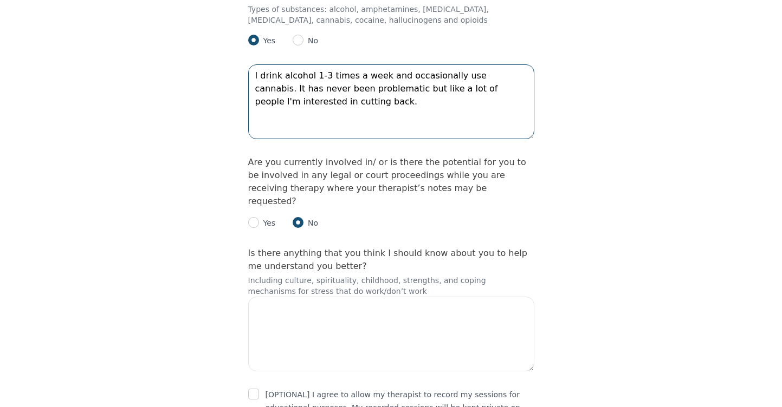
scroll to position [1983, 0]
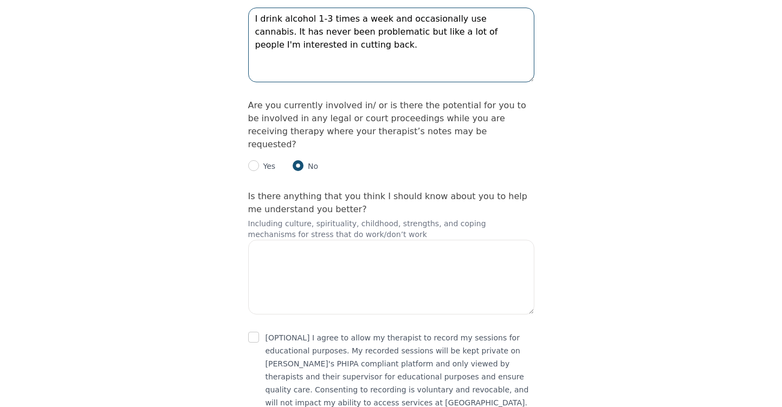
type textarea "I drink alcohol 1-3 times a week and occasionally use cannabis. It has never be…"
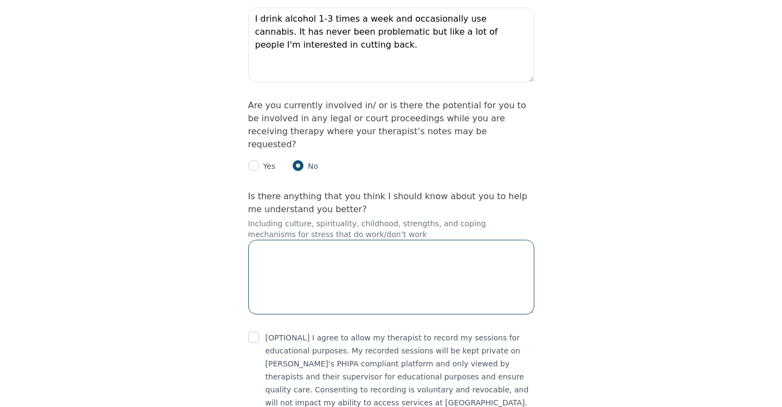
click at [359, 240] on textarea at bounding box center [391, 277] width 286 height 75
type textarea "I'm pragmatic and self reflect often."
click at [349, 240] on textarea "I'm pragmatic and self reflect often." at bounding box center [391, 277] width 286 height 75
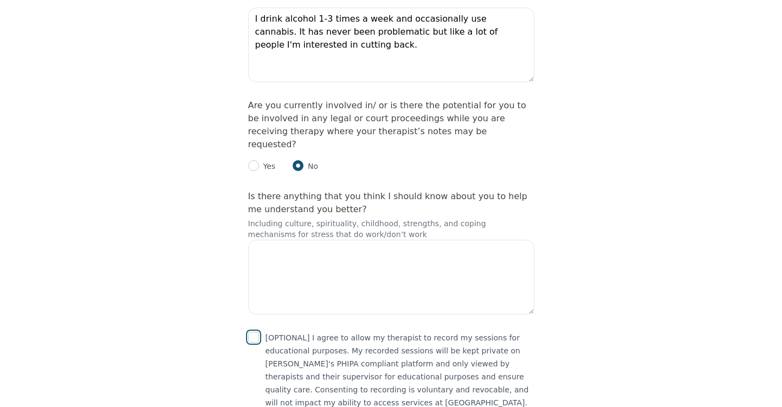
click at [255, 332] on input "checkbox" at bounding box center [253, 337] width 11 height 11
checkbox input "true"
